Goal: Information Seeking & Learning: Learn about a topic

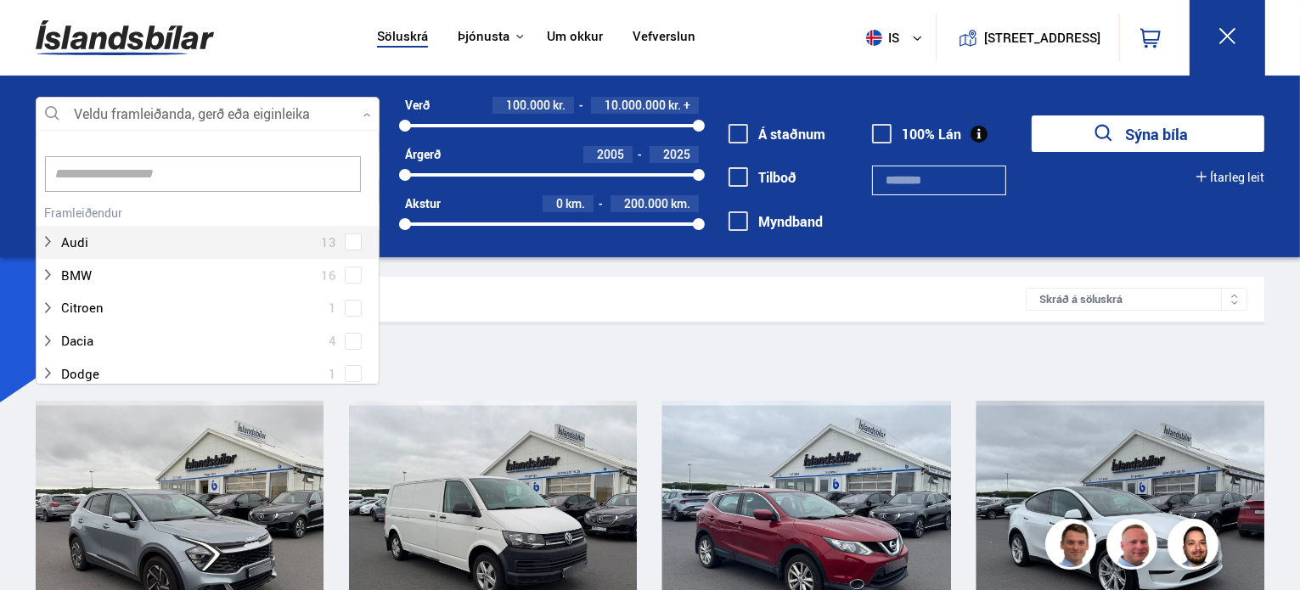
click at [361, 111] on div at bounding box center [208, 115] width 344 height 34
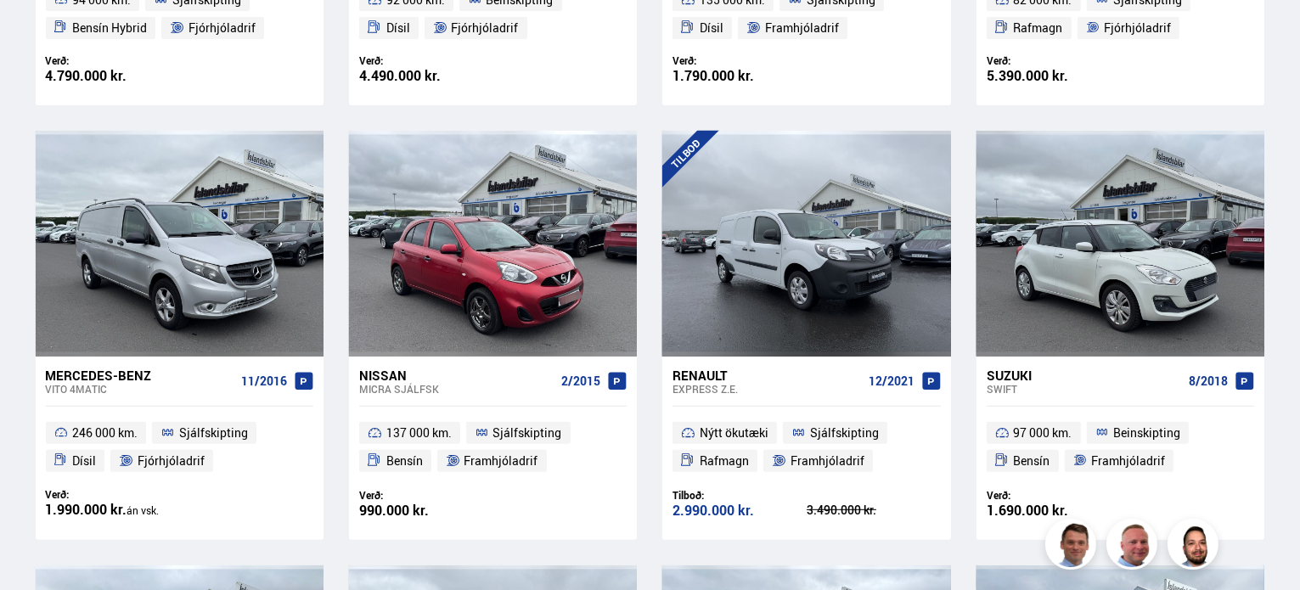
scroll to position [764, 0]
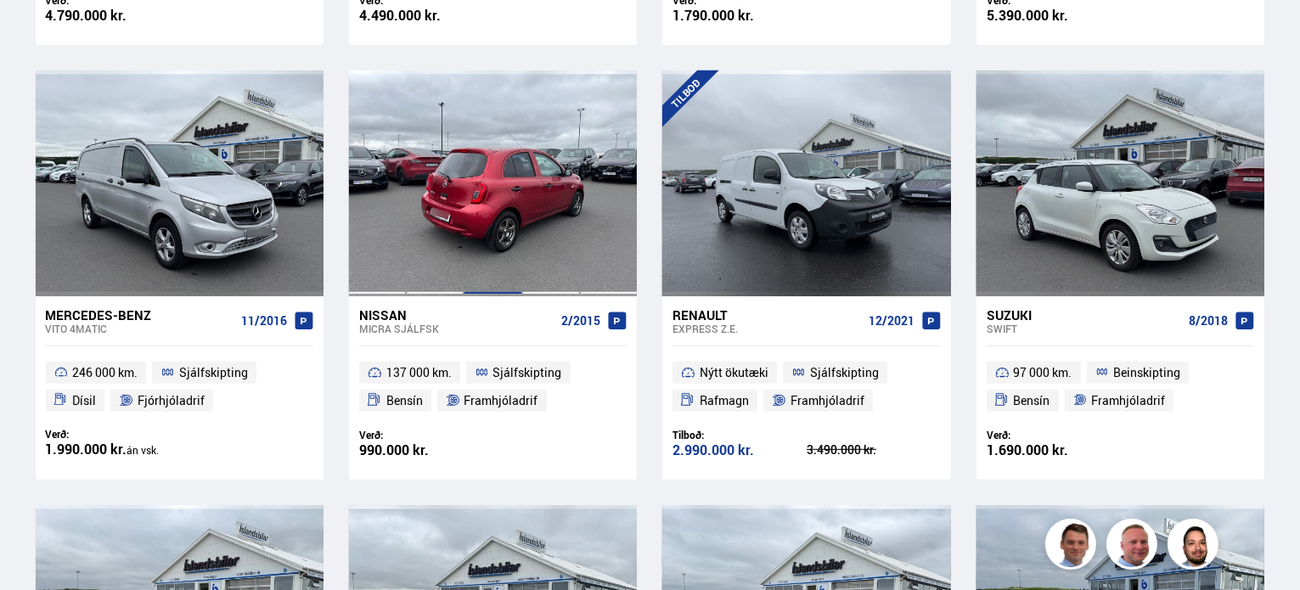
click at [483, 226] on div at bounding box center [493, 184] width 58 height 226
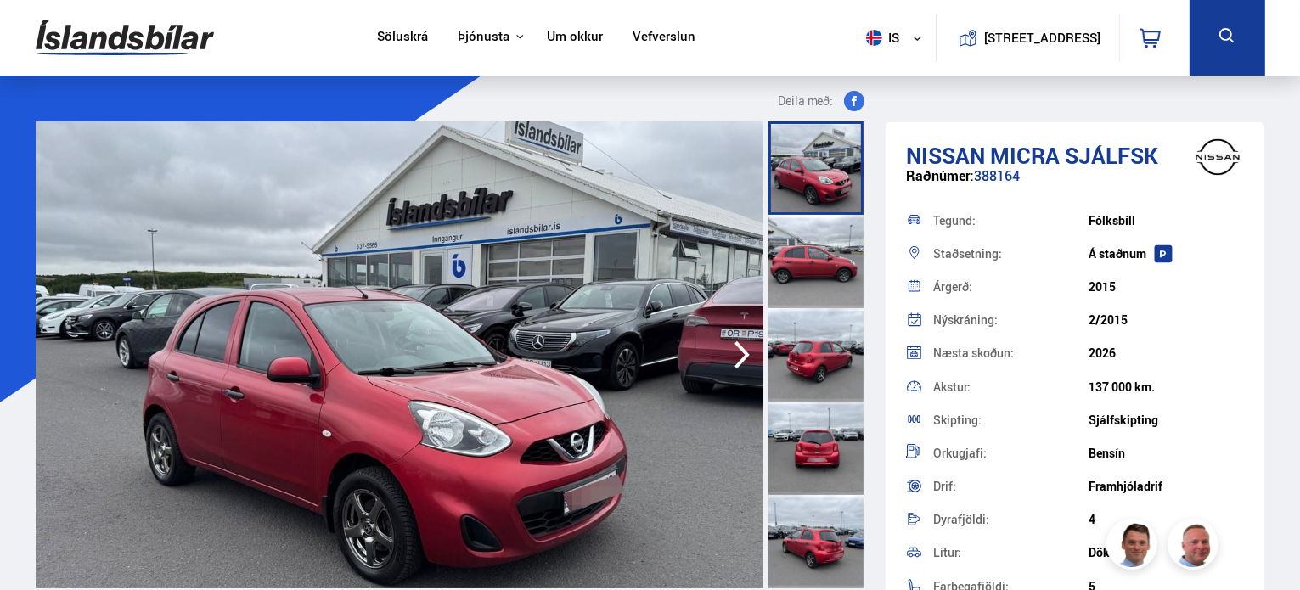
click at [726, 353] on icon "button" at bounding box center [742, 355] width 34 height 41
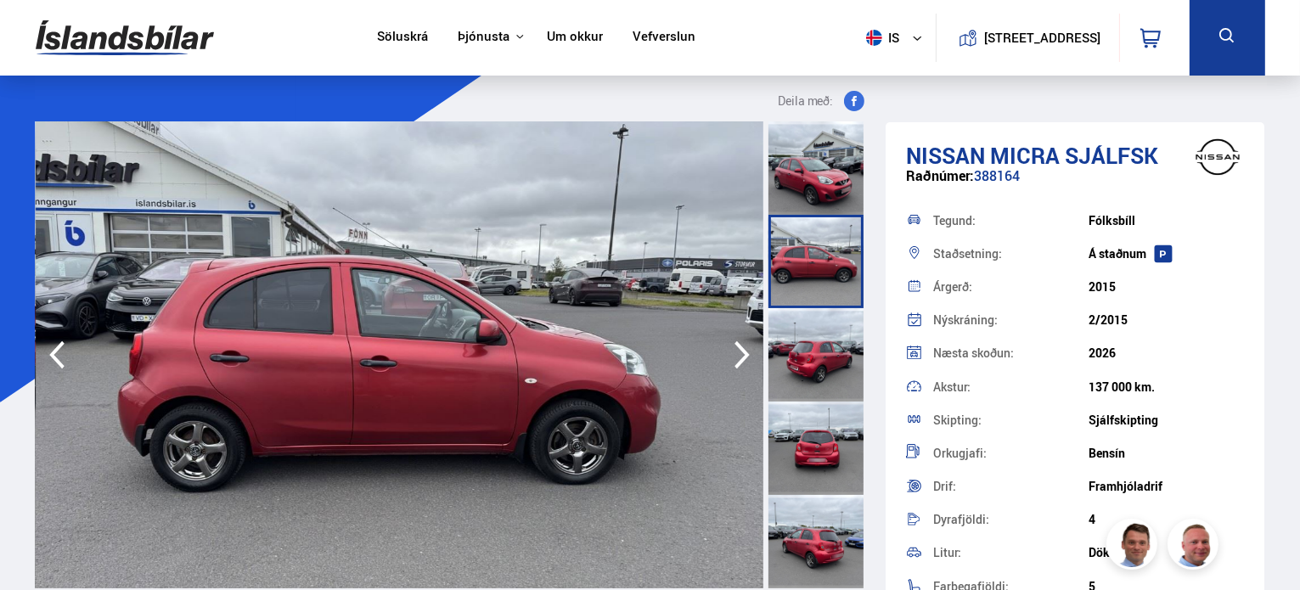
click at [726, 353] on icon "button" at bounding box center [742, 355] width 34 height 41
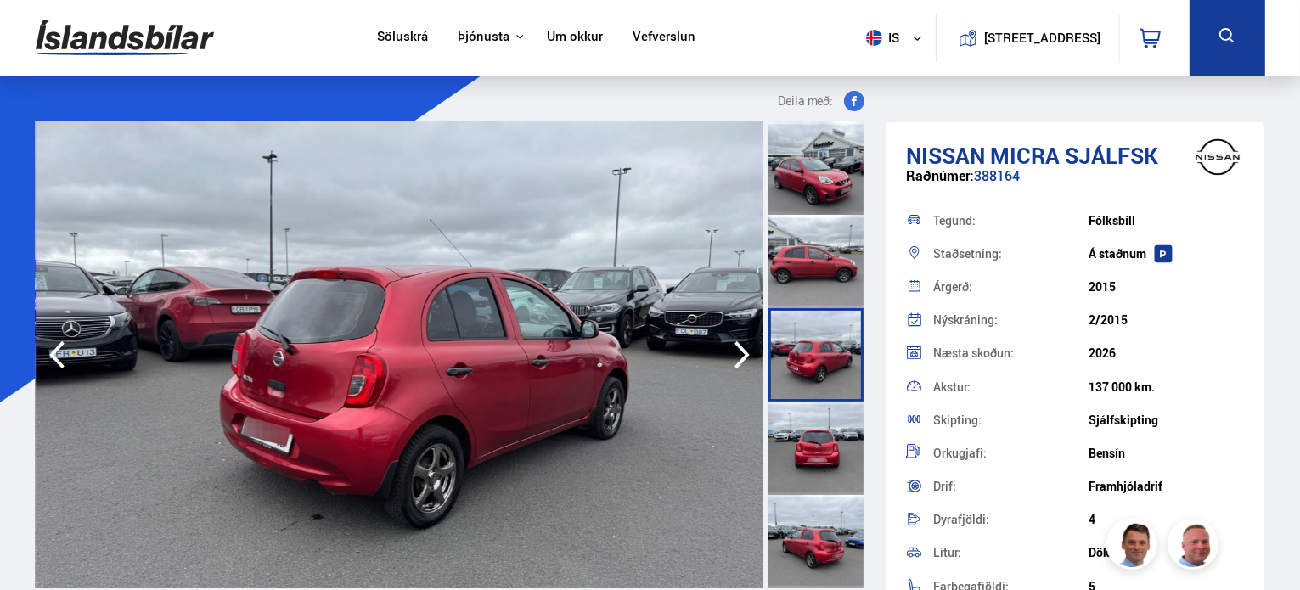
click at [726, 353] on icon "button" at bounding box center [742, 355] width 34 height 41
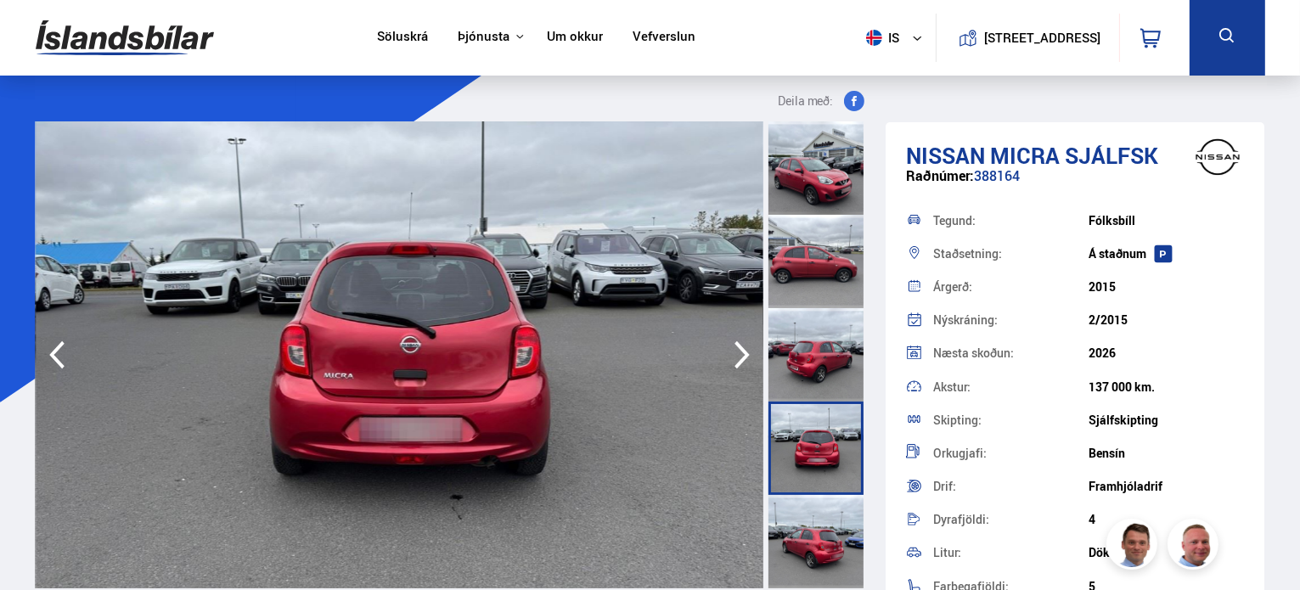
click at [726, 353] on icon "button" at bounding box center [742, 355] width 34 height 41
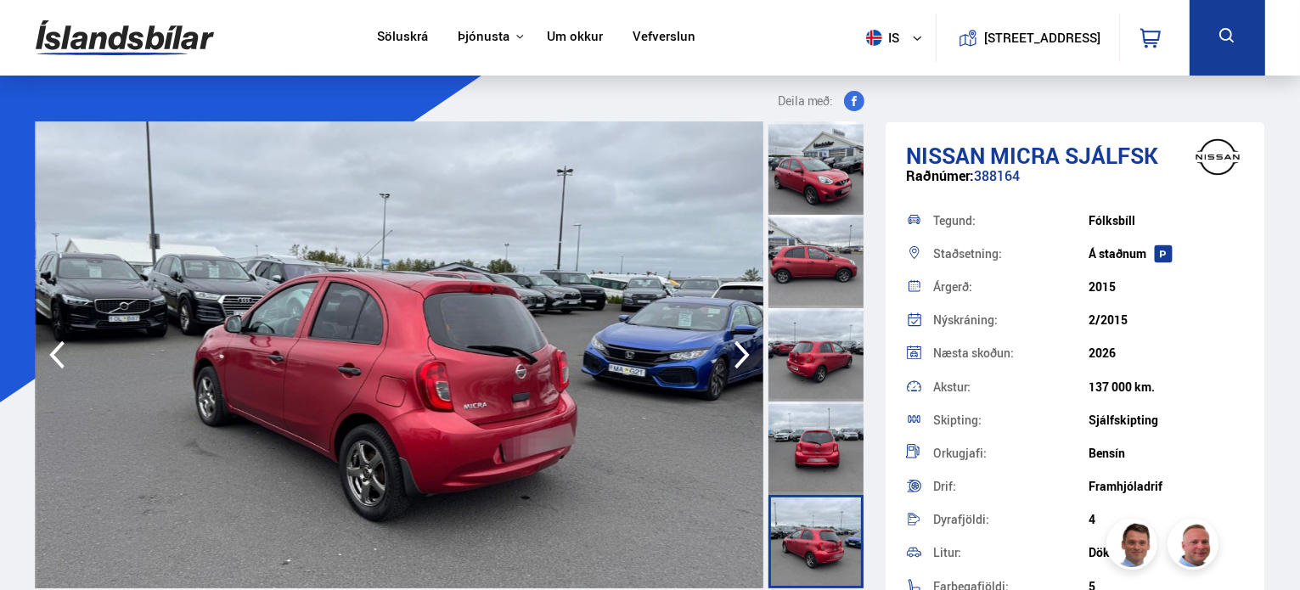
click at [726, 353] on icon "button" at bounding box center [742, 355] width 34 height 41
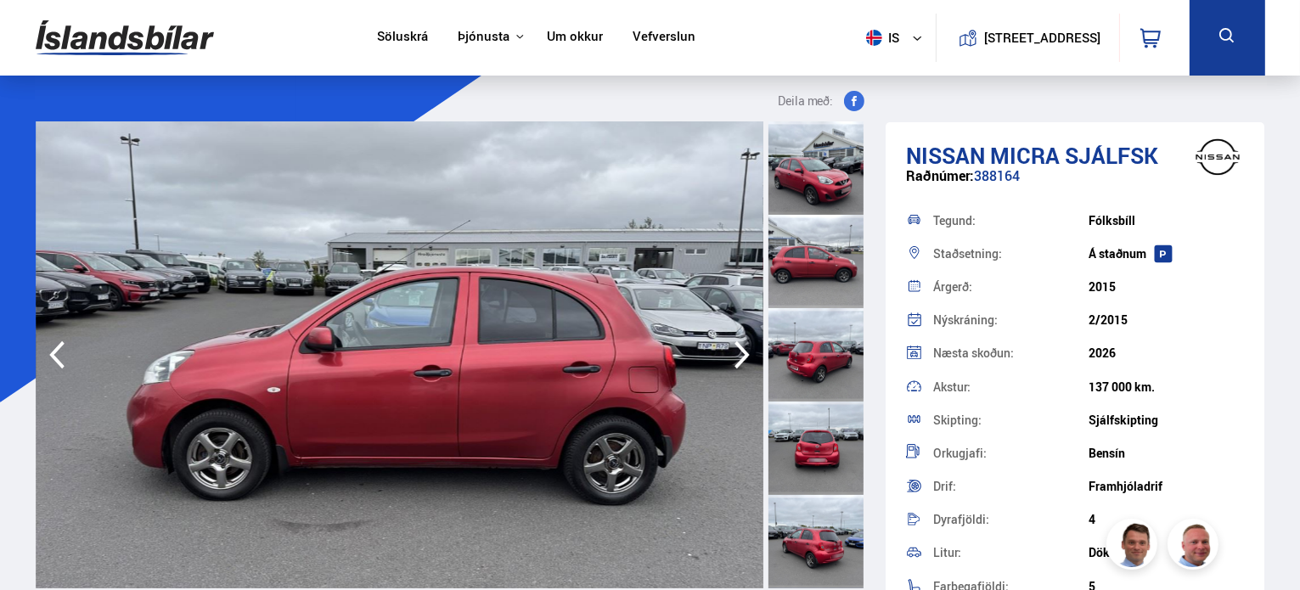
click at [726, 353] on icon "button" at bounding box center [742, 355] width 34 height 41
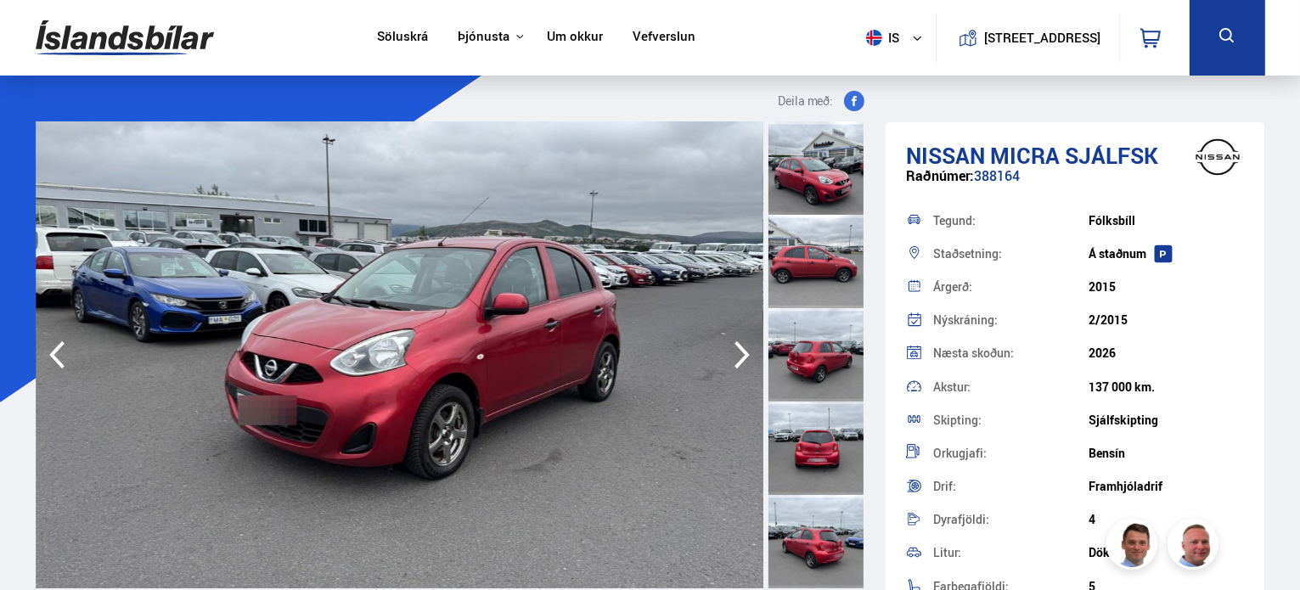
click at [726, 353] on icon "button" at bounding box center [742, 355] width 34 height 41
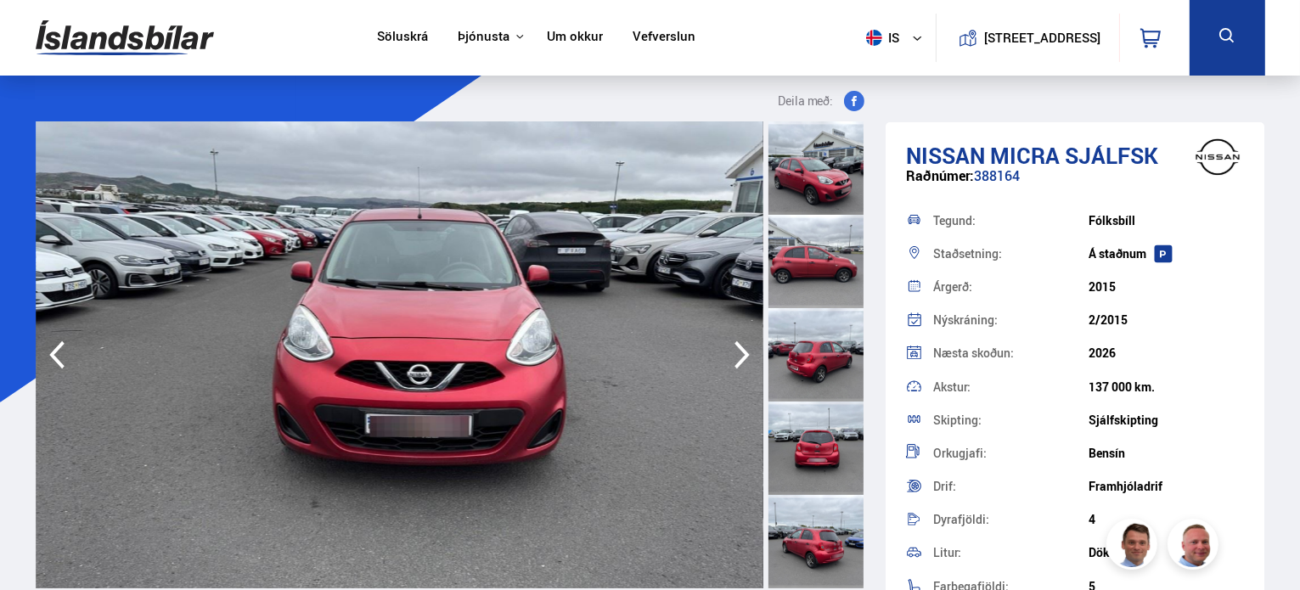
click at [726, 353] on icon "button" at bounding box center [742, 355] width 34 height 41
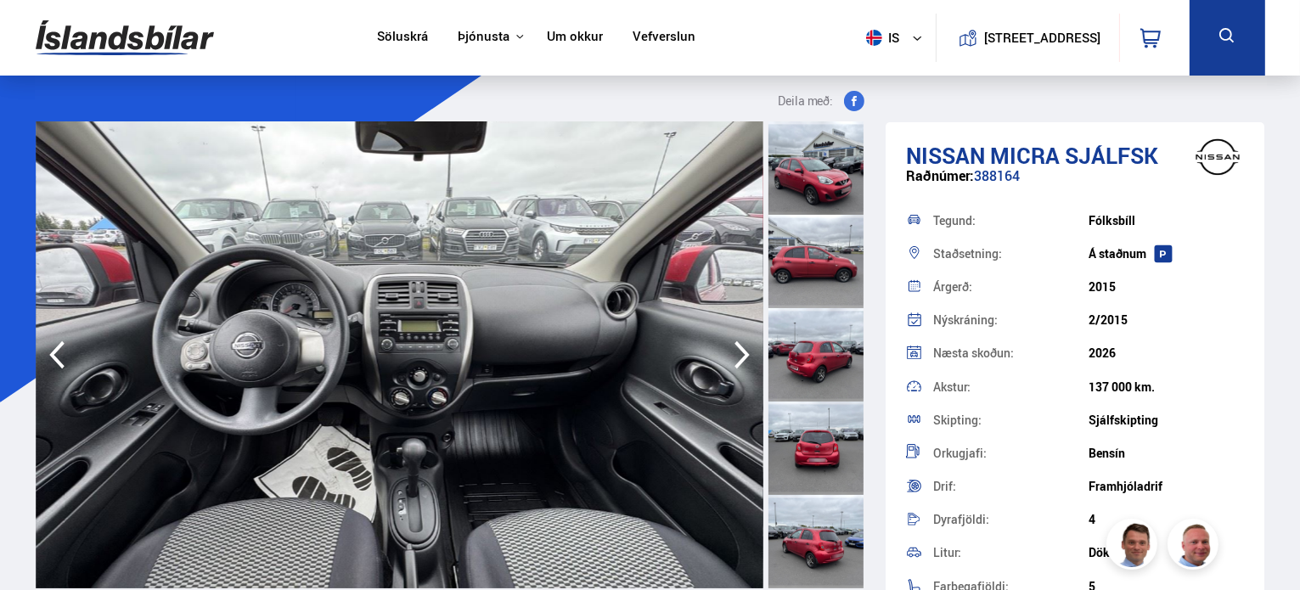
click at [726, 353] on icon "button" at bounding box center [742, 355] width 34 height 41
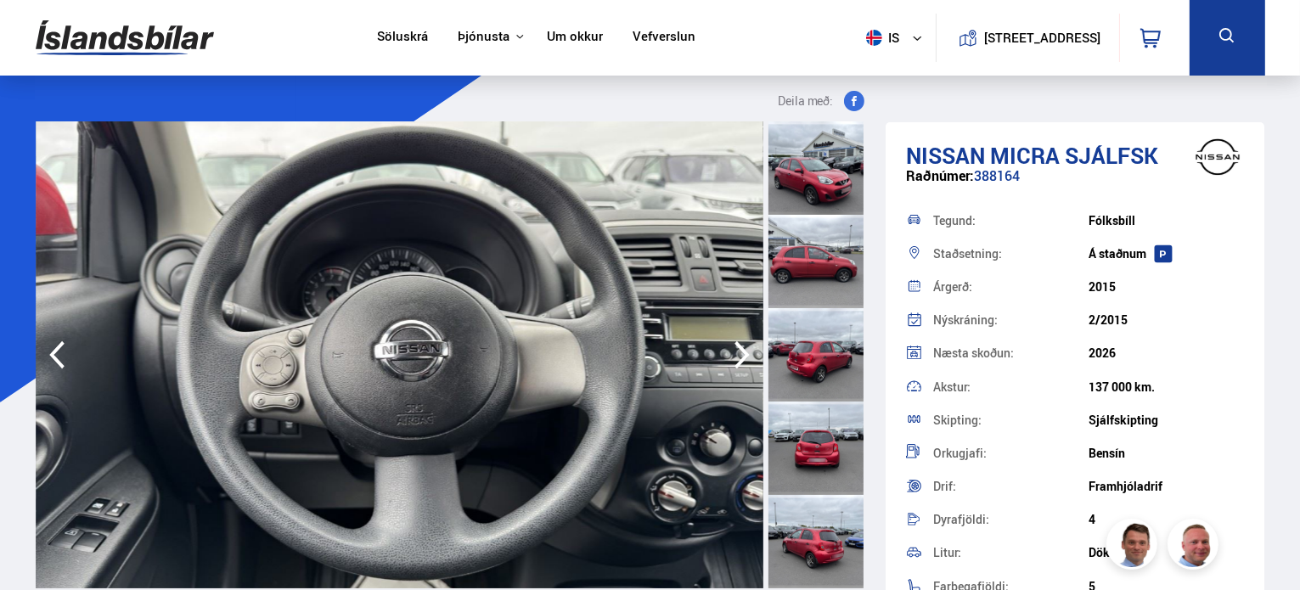
click at [726, 353] on icon "button" at bounding box center [742, 355] width 34 height 41
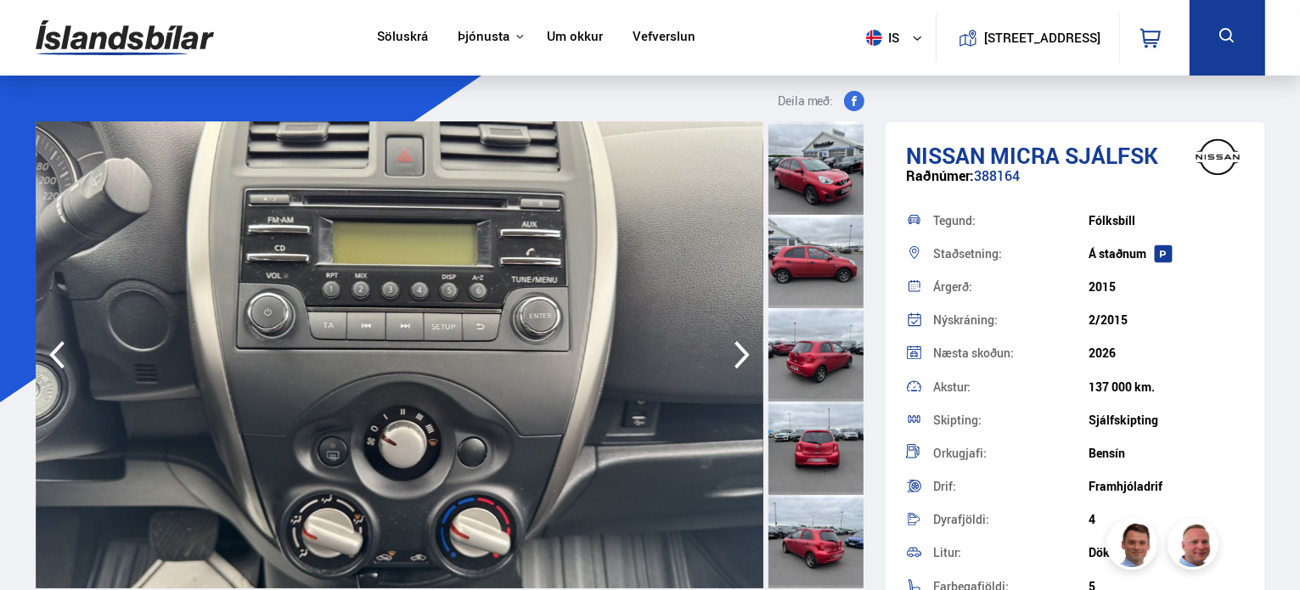
click at [726, 353] on icon "button" at bounding box center [742, 355] width 34 height 41
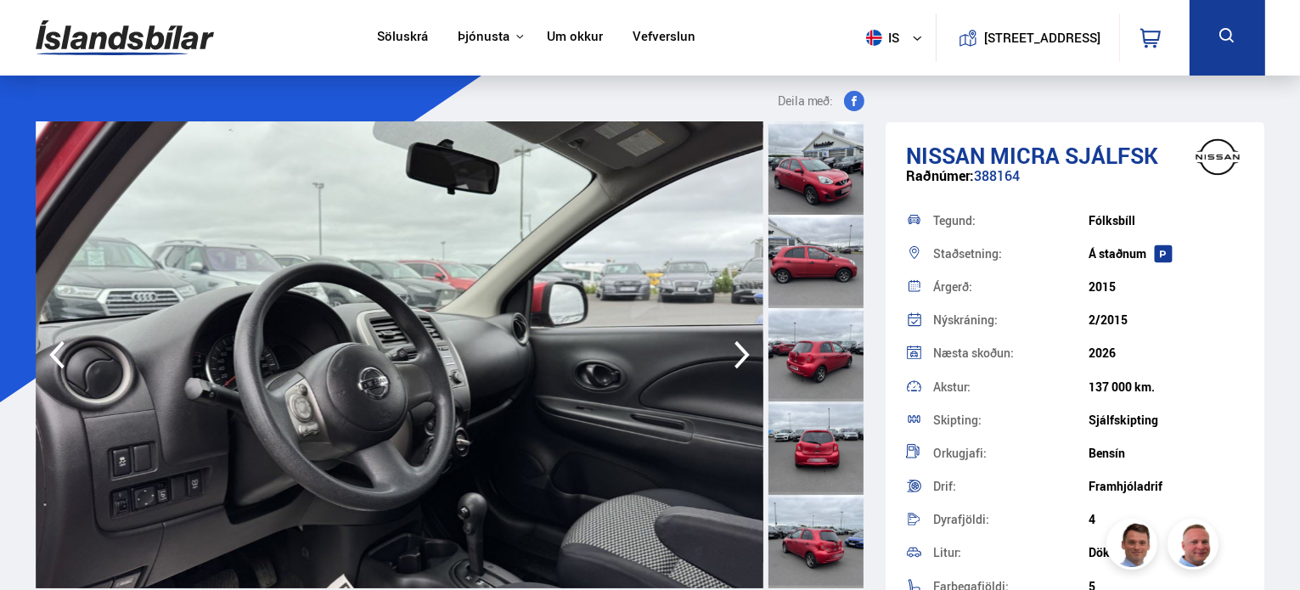
click at [726, 353] on icon "button" at bounding box center [742, 355] width 34 height 41
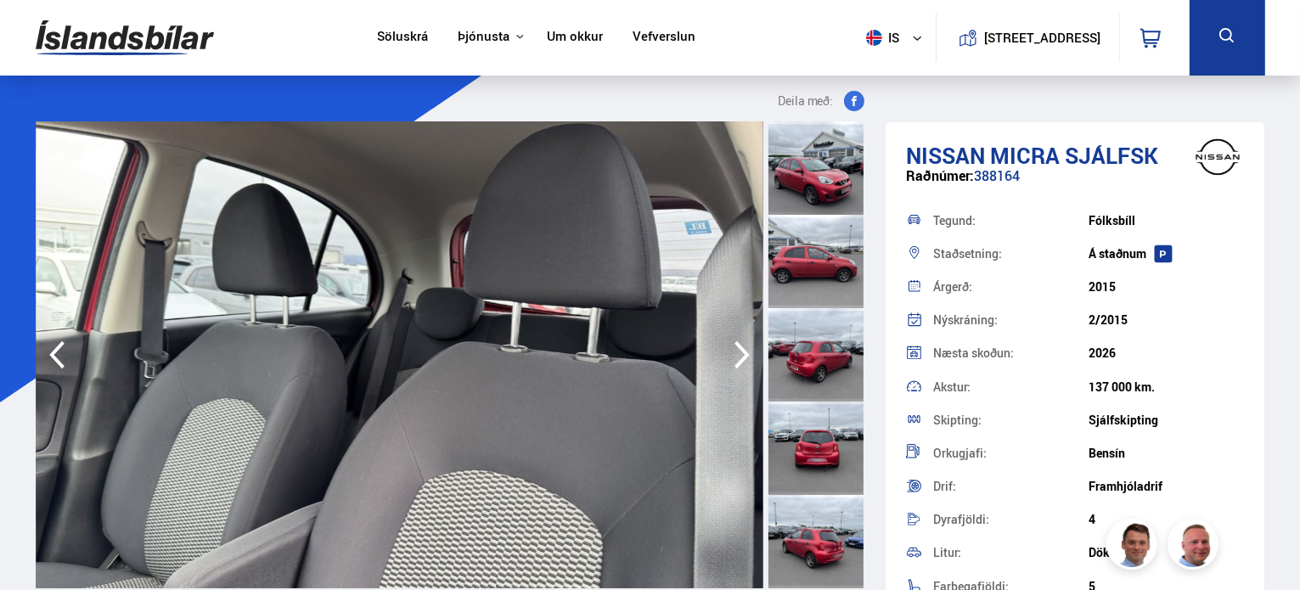
click at [726, 353] on icon "button" at bounding box center [742, 355] width 34 height 41
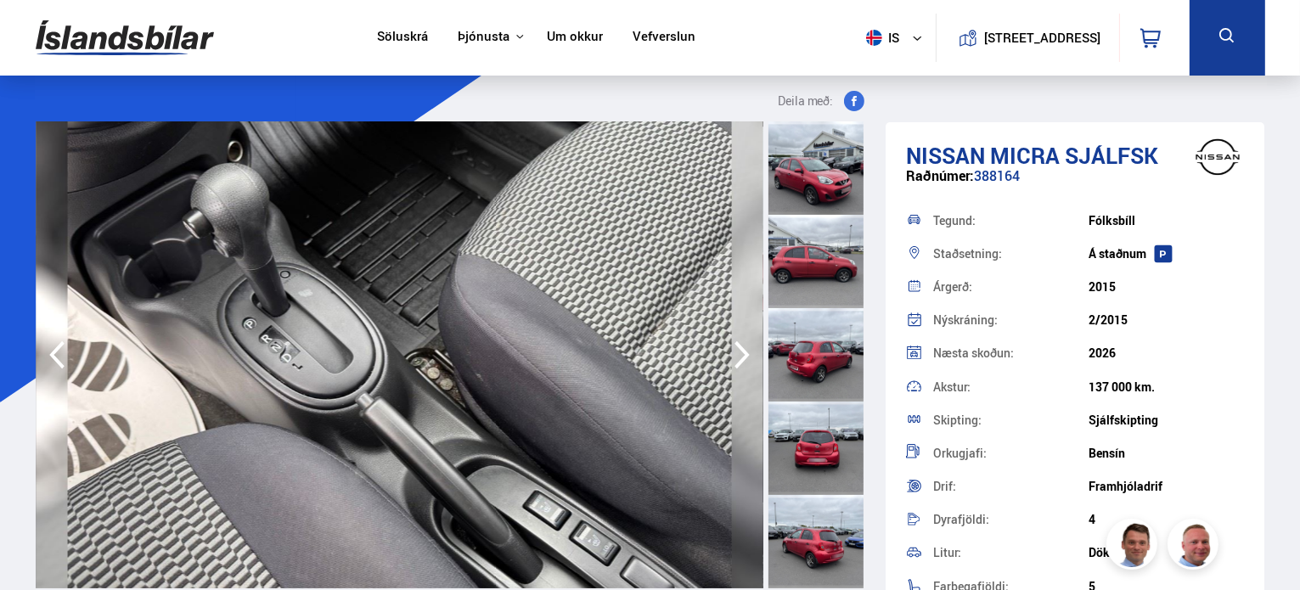
click at [726, 353] on icon "button" at bounding box center [742, 355] width 34 height 41
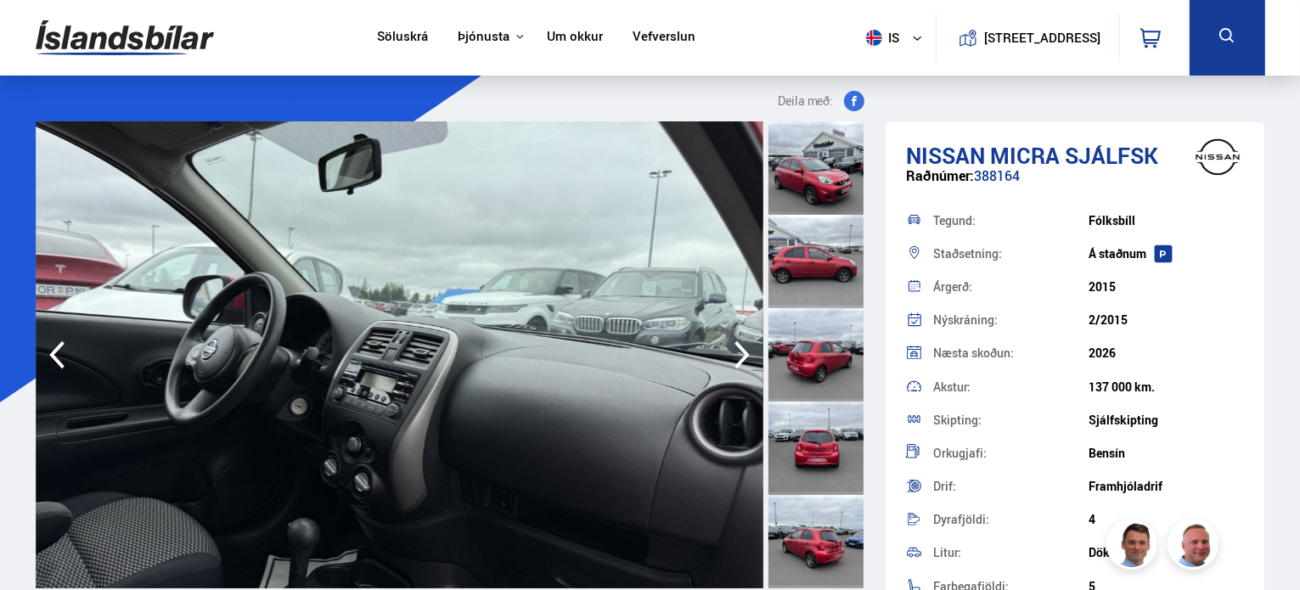
click at [726, 353] on icon "button" at bounding box center [742, 355] width 34 height 41
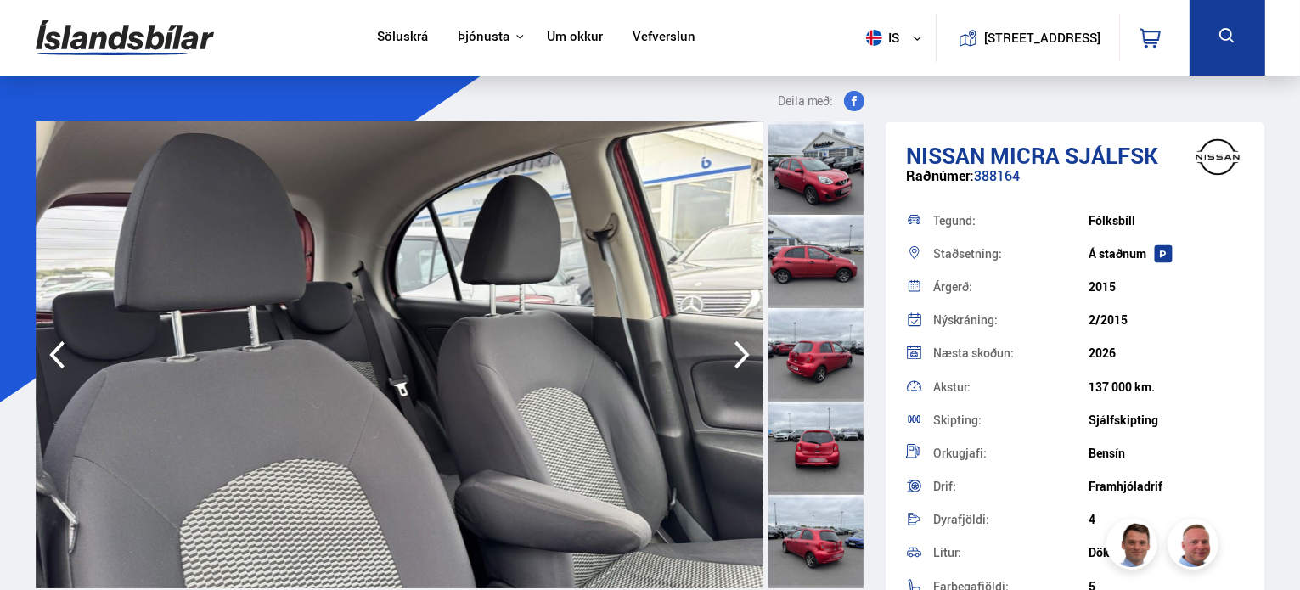
click at [726, 353] on icon "button" at bounding box center [742, 355] width 34 height 41
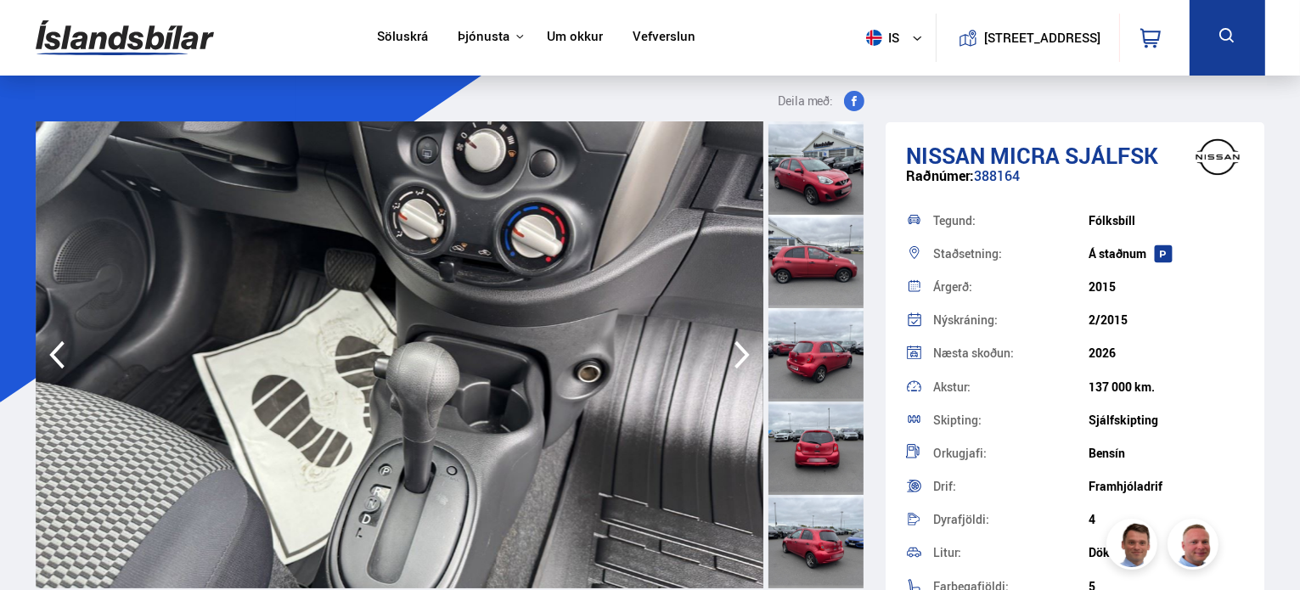
click at [62, 349] on icon "button" at bounding box center [57, 355] width 34 height 41
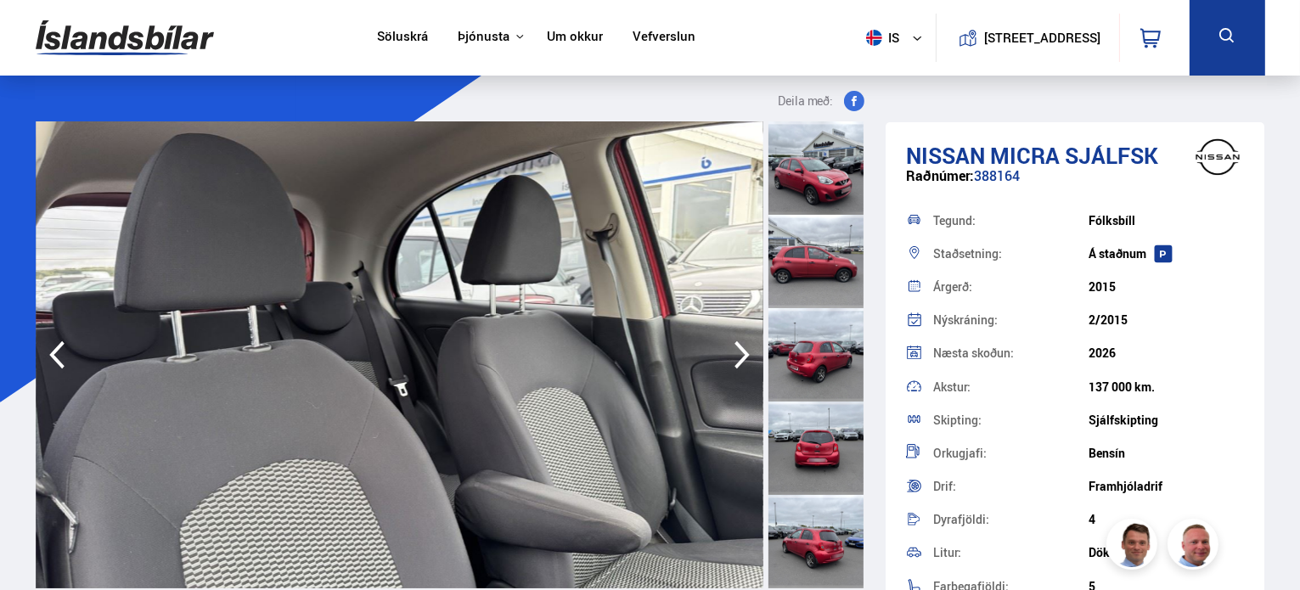
click at [741, 357] on icon "button" at bounding box center [742, 355] width 34 height 41
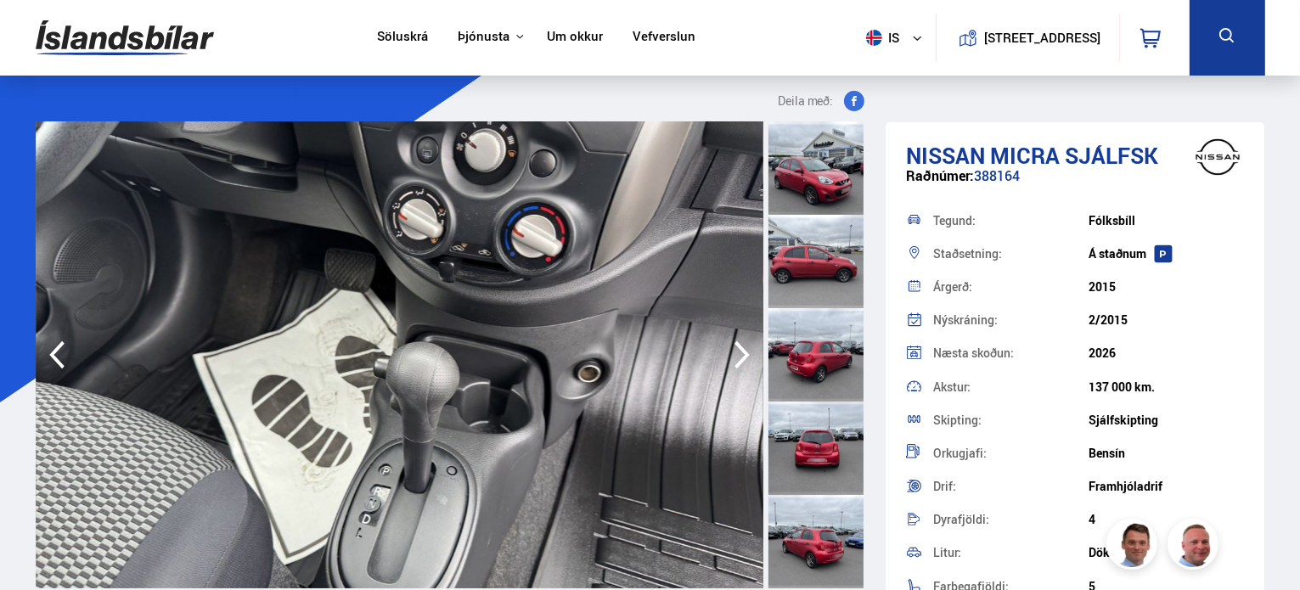
click at [741, 357] on icon "button" at bounding box center [742, 355] width 34 height 41
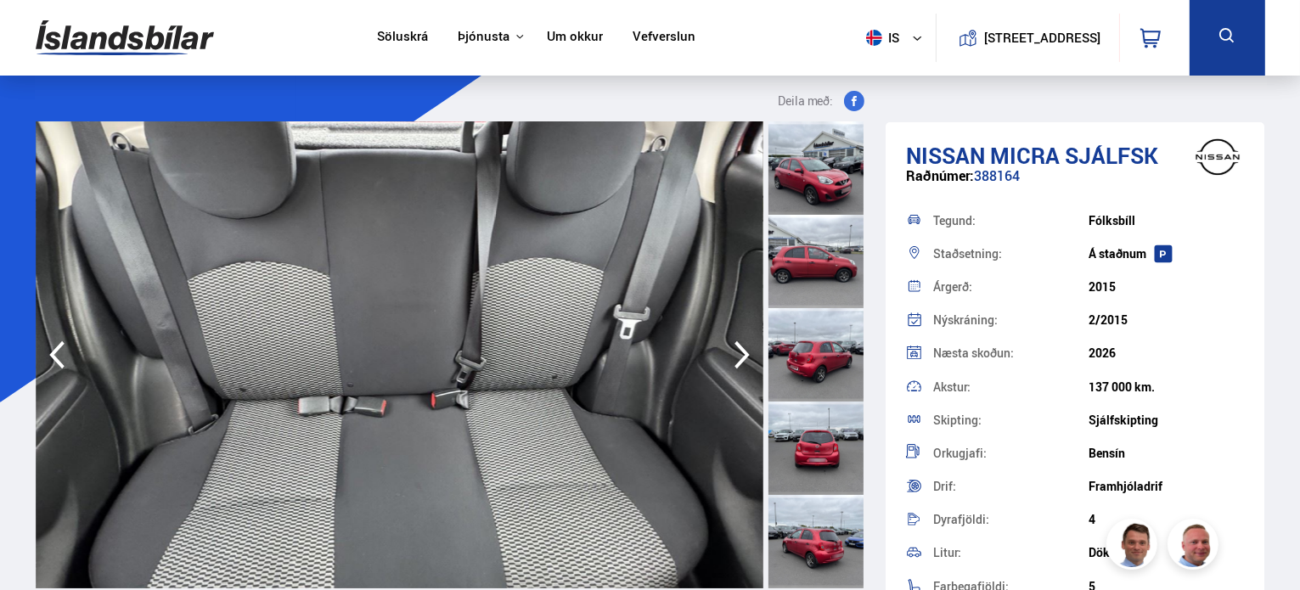
click at [741, 357] on icon "button" at bounding box center [742, 355] width 34 height 41
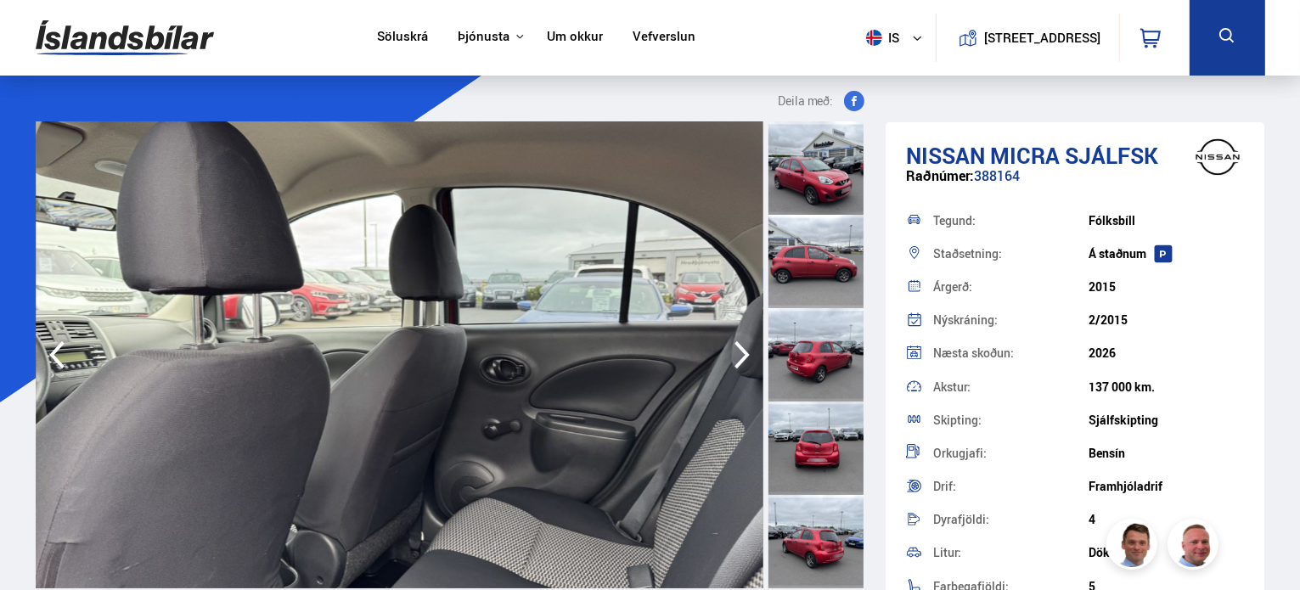
click at [741, 357] on icon "button" at bounding box center [742, 355] width 34 height 41
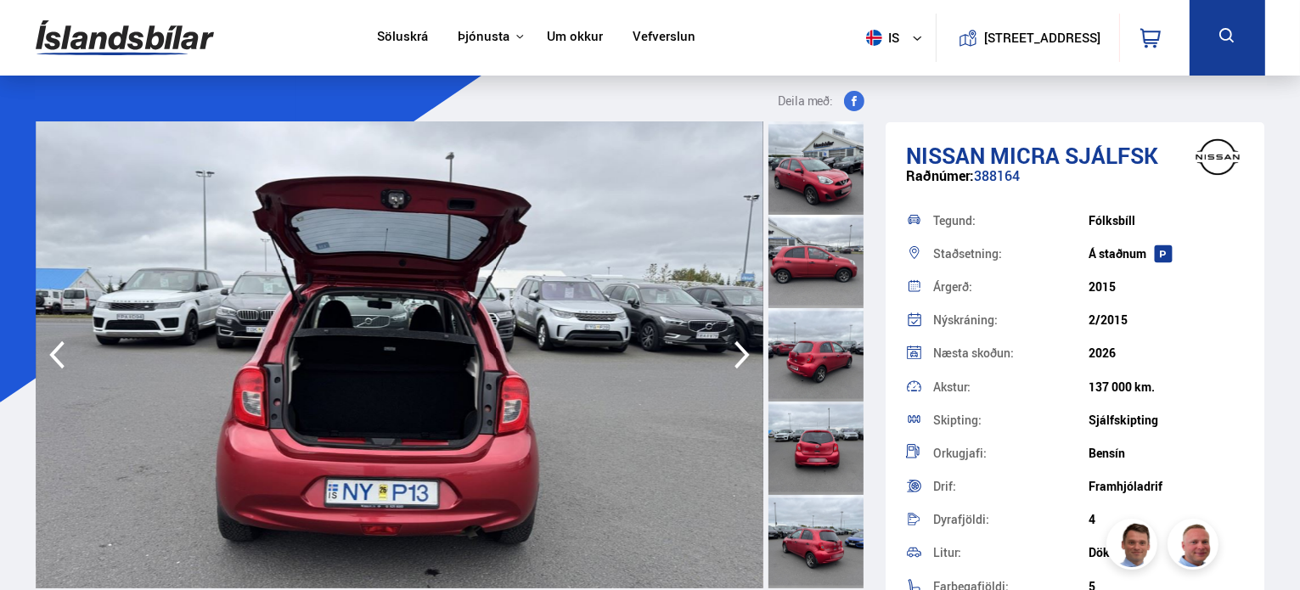
click at [741, 357] on icon "button" at bounding box center [742, 355] width 34 height 41
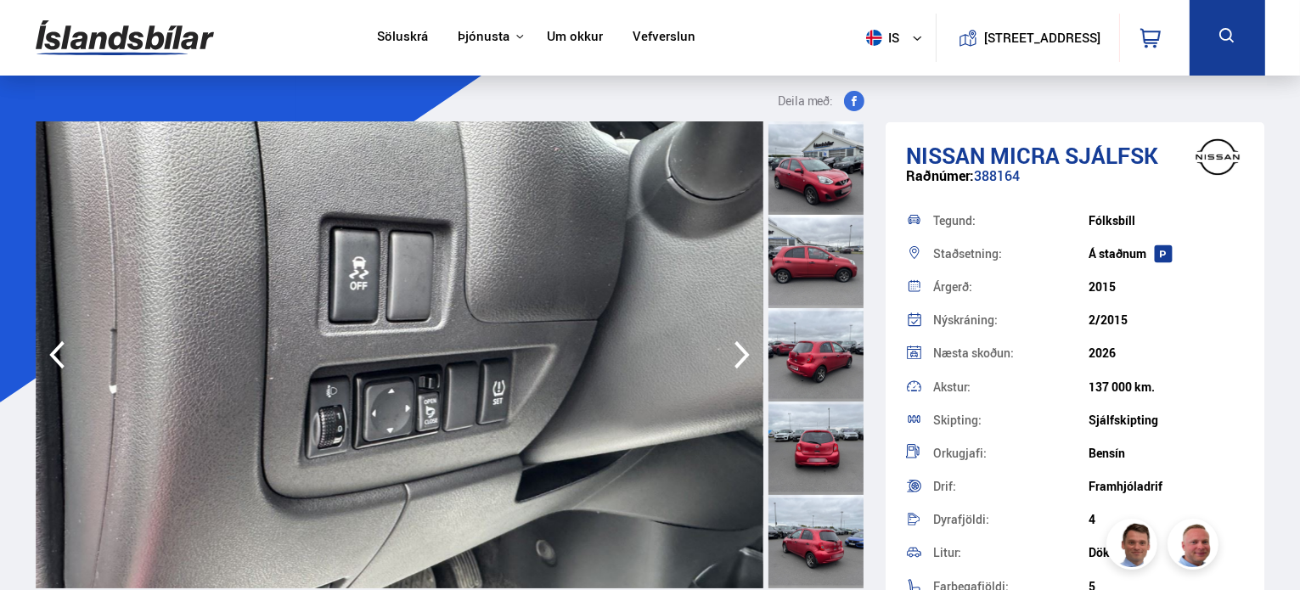
click at [734, 351] on icon "button" at bounding box center [742, 355] width 34 height 41
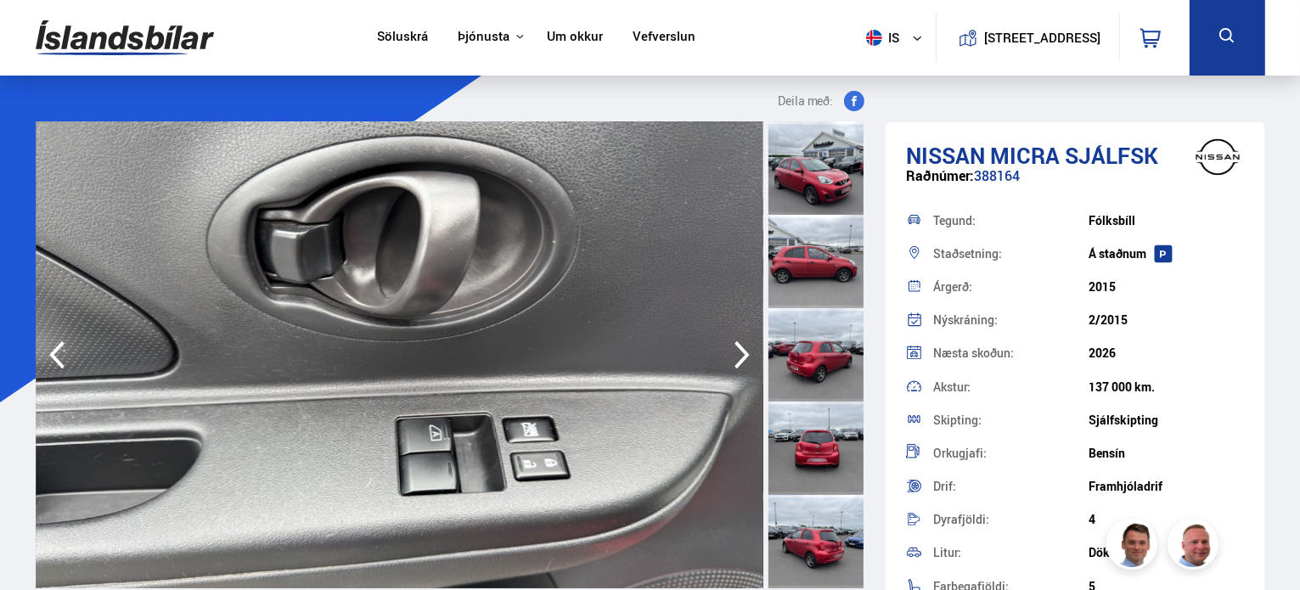
click at [734, 351] on icon "button" at bounding box center [742, 355] width 34 height 41
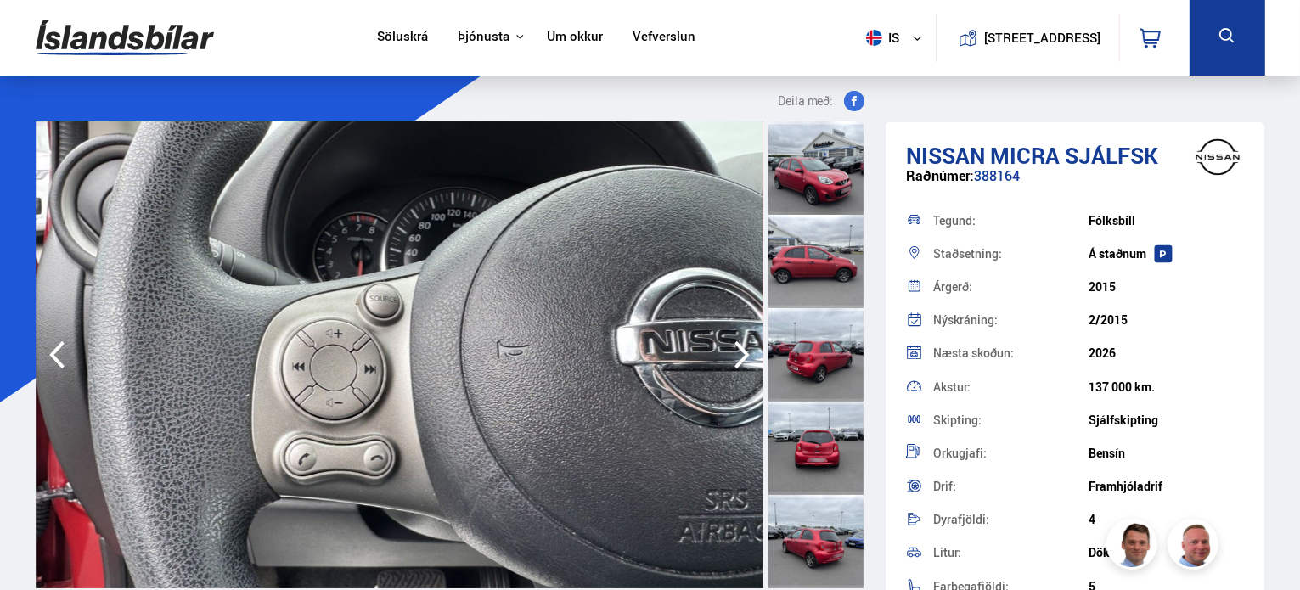
click at [734, 351] on icon "button" at bounding box center [742, 355] width 34 height 41
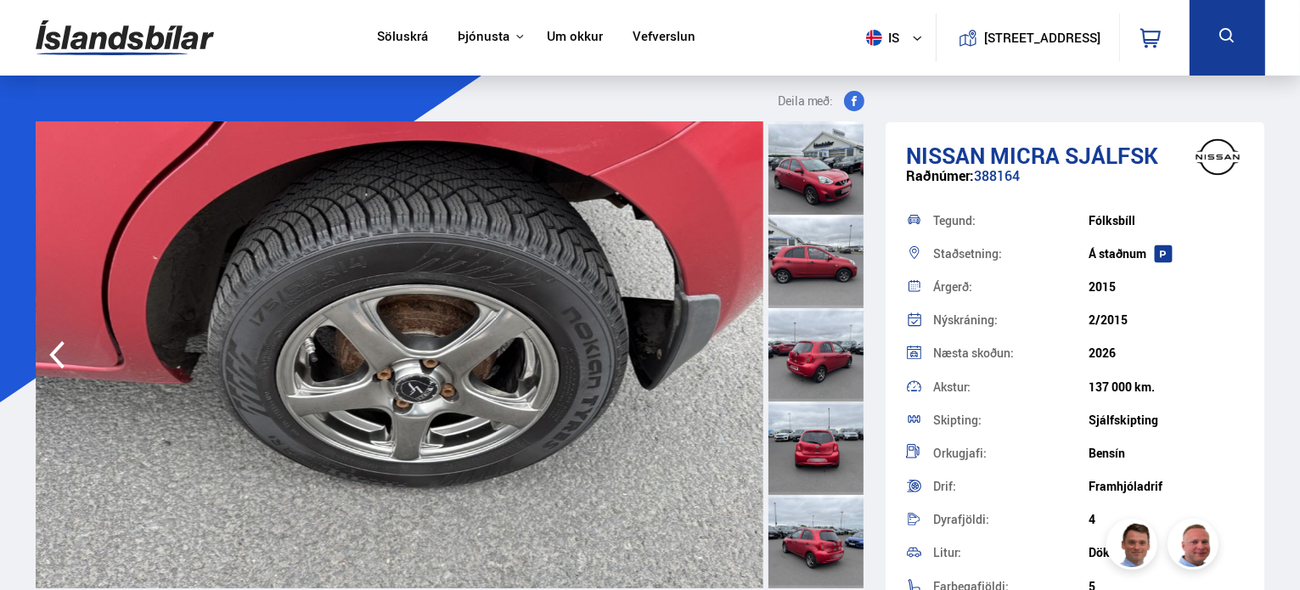
click at [734, 351] on img at bounding box center [400, 354] width 728 height 467
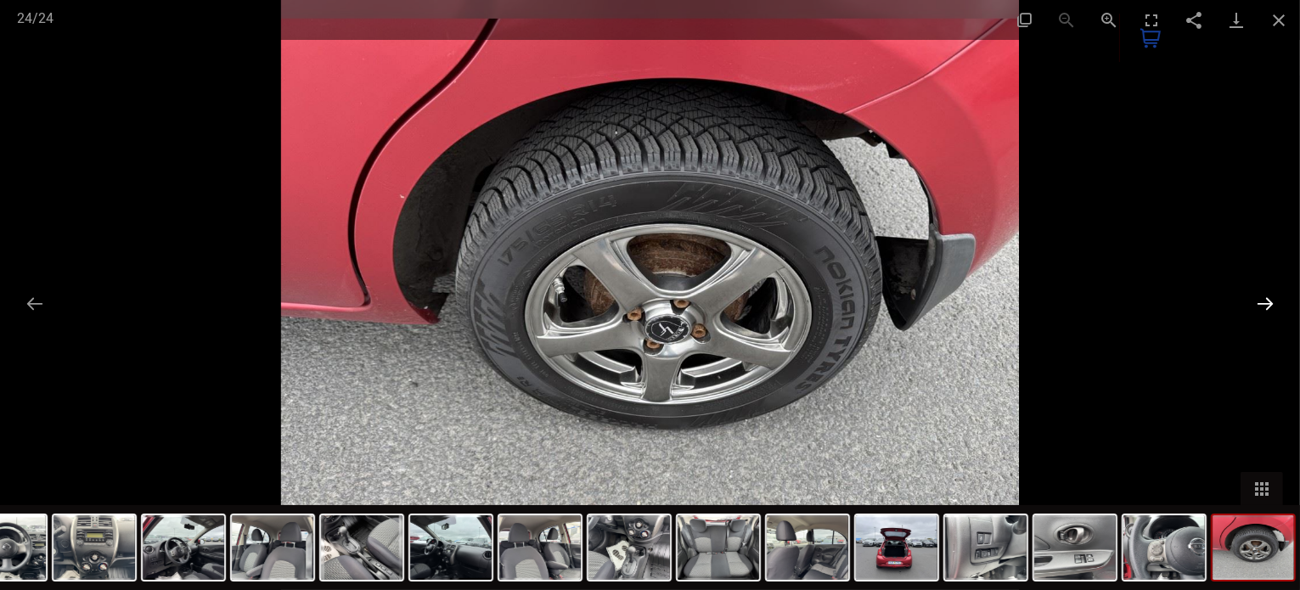
click at [1263, 303] on button "Next slide" at bounding box center [1266, 303] width 36 height 33
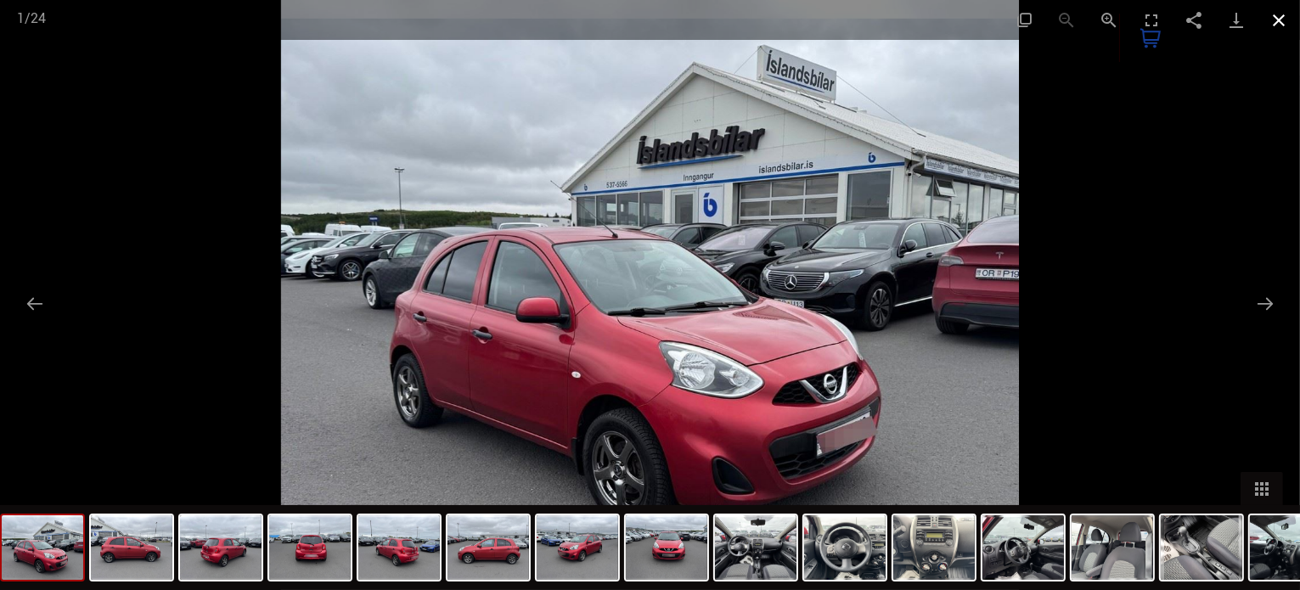
click at [1281, 20] on button "Close gallery" at bounding box center [1279, 20] width 42 height 40
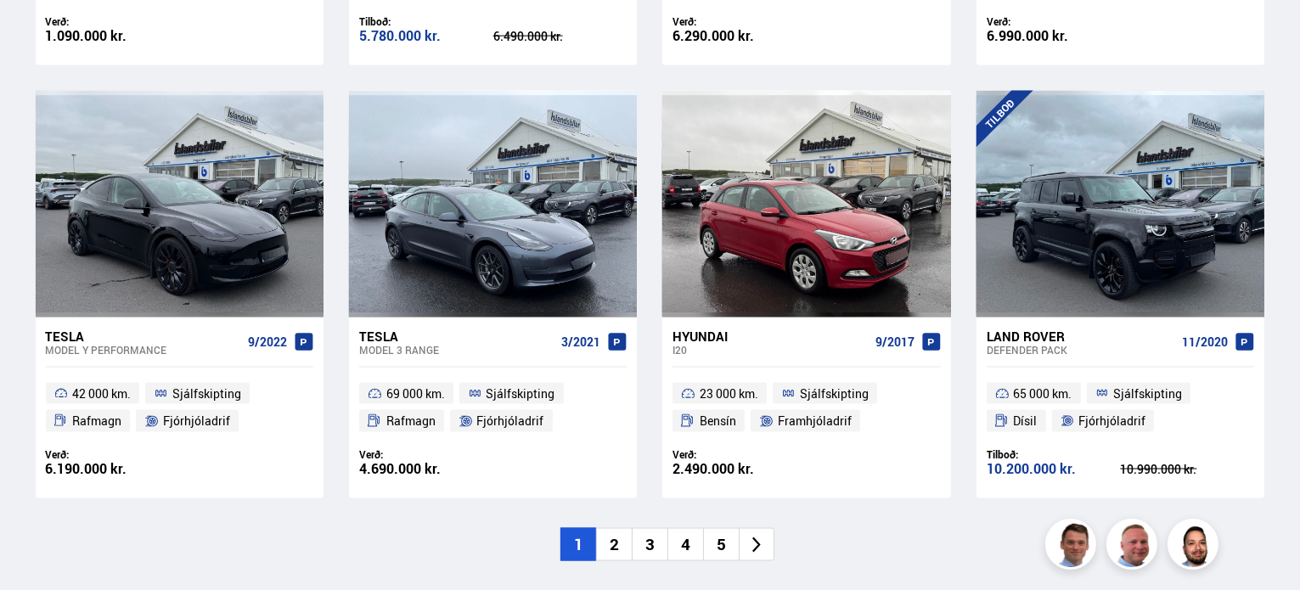
scroll to position [2644, 0]
